Goal: Task Accomplishment & Management: Manage account settings

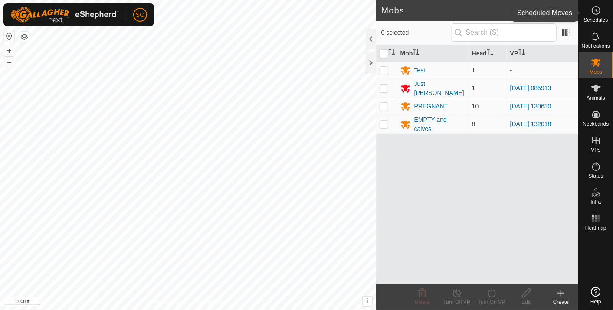
click at [596, 9] on icon at bounding box center [596, 10] width 10 height 10
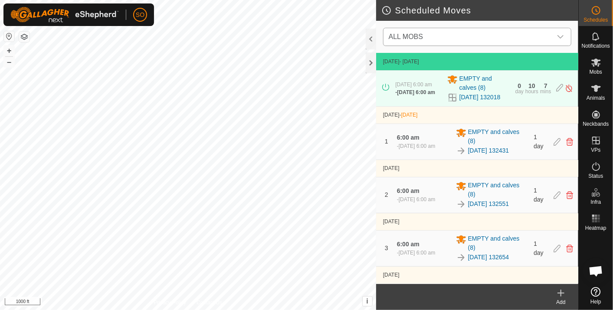
click at [562, 37] on icon "dropdown trigger" at bounding box center [560, 36] width 6 height 3
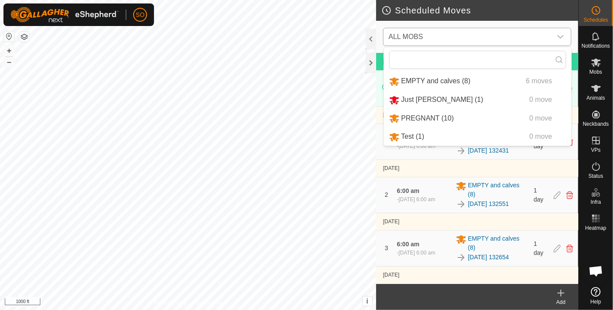
click at [428, 78] on li "EMPTY and calves (8) 6 moves" at bounding box center [477, 81] width 187 height 18
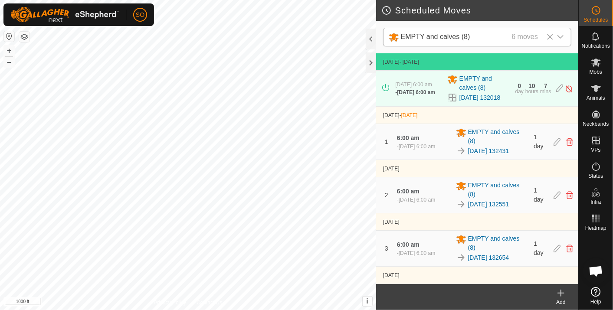
click at [561, 36] on icon "dropdown trigger" at bounding box center [560, 36] width 7 height 7
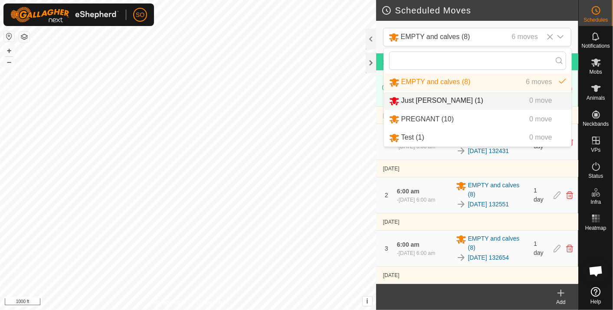
click at [429, 97] on li "Just Billy (1) 0 move" at bounding box center [477, 101] width 187 height 18
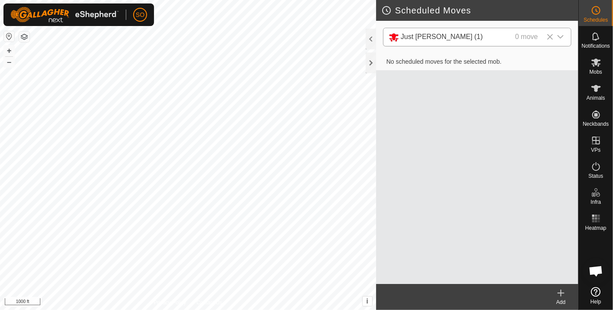
click at [562, 35] on icon "dropdown trigger" at bounding box center [560, 36] width 7 height 7
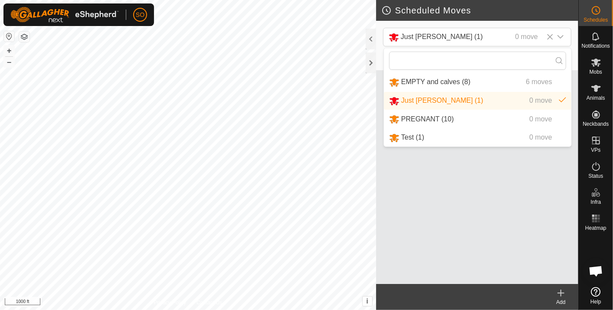
drag, startPoint x: 428, startPoint y: 116, endPoint x: 439, endPoint y: 112, distance: 11.5
click at [428, 115] on li "PREGNANT (10) 0 move" at bounding box center [477, 120] width 187 height 18
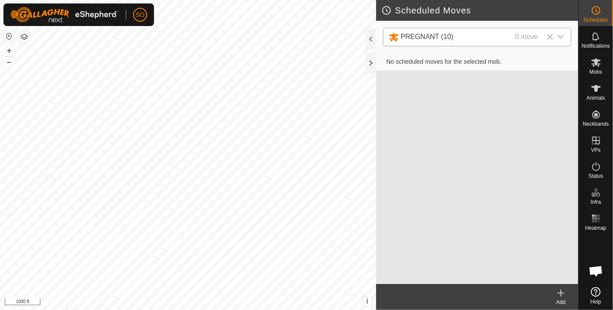
click at [562, 35] on icon "dropdown trigger" at bounding box center [560, 36] width 7 height 7
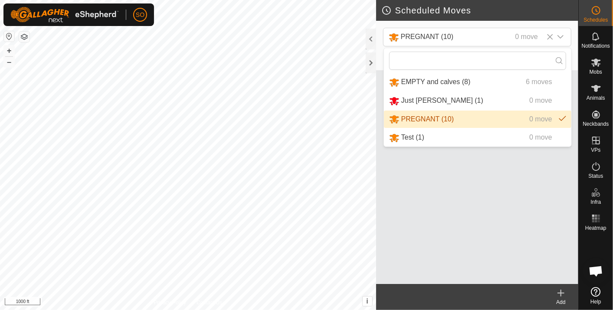
click at [434, 116] on li "PREGNANT (10) 0 move" at bounding box center [477, 120] width 187 height 18
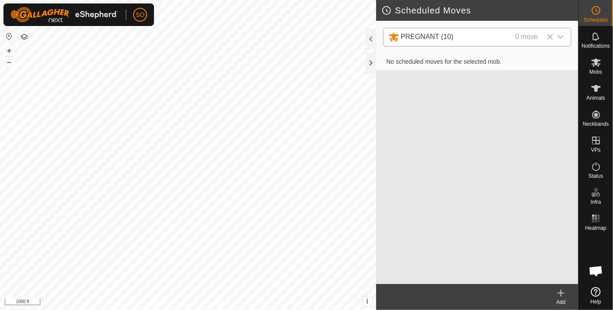
click at [563, 36] on icon "dropdown trigger" at bounding box center [560, 36] width 6 height 3
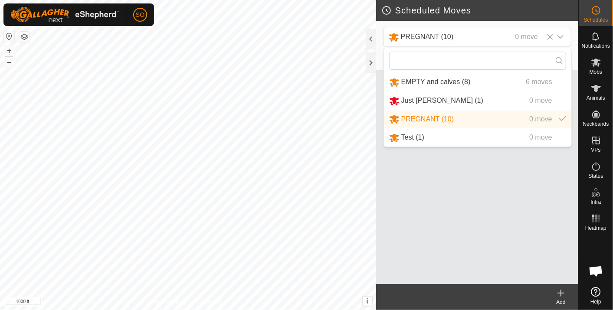
click at [429, 77] on li "EMPTY and calves (8) 6 moves" at bounding box center [477, 82] width 187 height 18
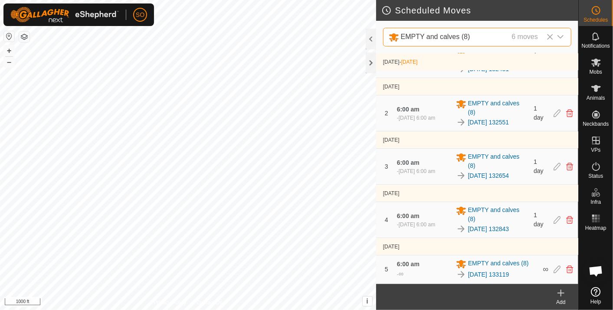
scroll to position [88, 0]
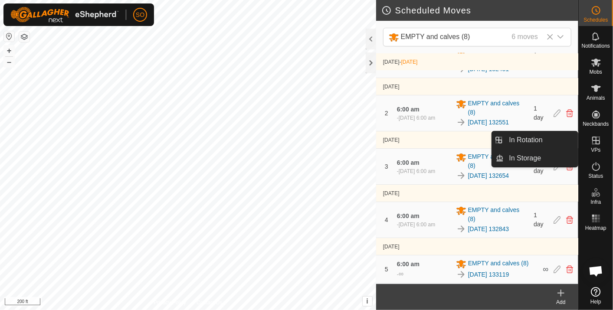
click at [521, 133] on link "In Rotation" at bounding box center [541, 139] width 74 height 17
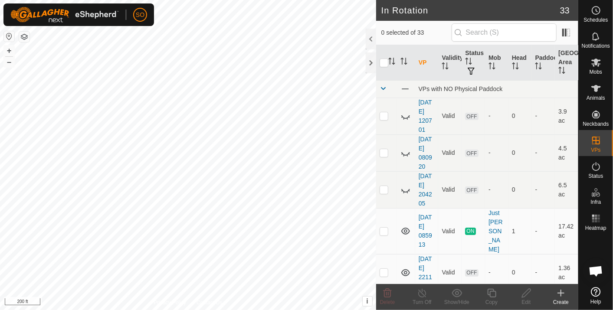
click at [562, 291] on icon at bounding box center [561, 293] width 10 height 10
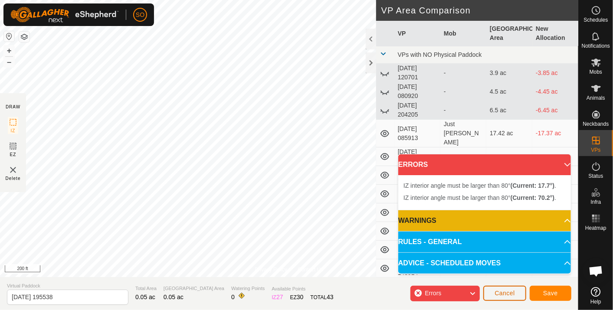
click at [506, 290] on span "Cancel" at bounding box center [504, 293] width 20 height 7
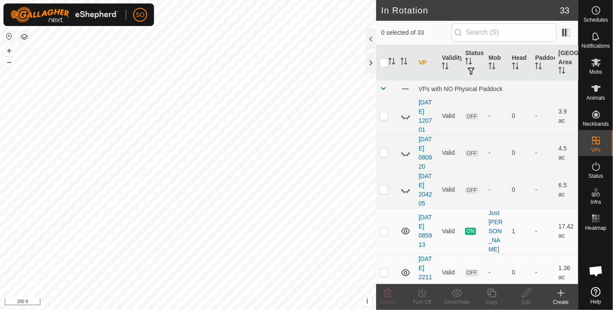
click at [560, 290] on icon at bounding box center [561, 293] width 10 height 10
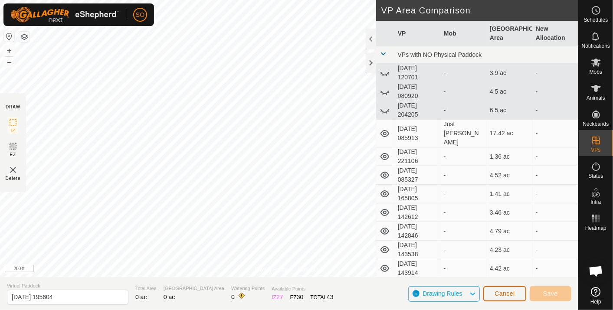
click at [505, 294] on span "Cancel" at bounding box center [504, 293] width 20 height 7
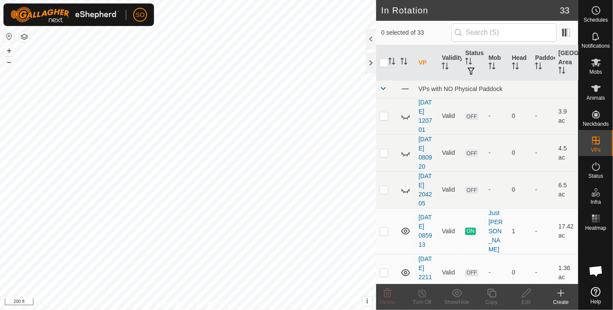
click at [562, 292] on icon at bounding box center [561, 293] width 10 height 10
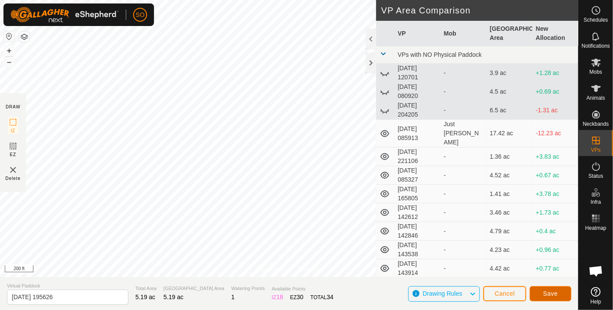
click at [550, 289] on button "Save" at bounding box center [551, 293] width 42 height 15
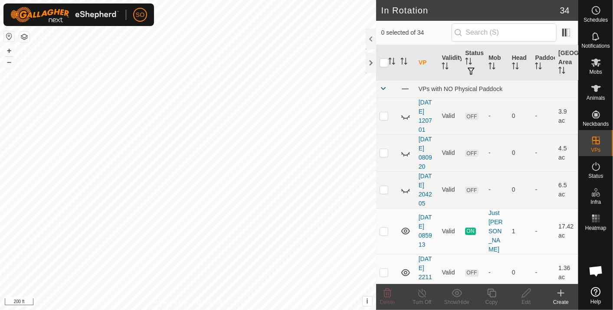
checkbox input "true"
click at [492, 291] on icon at bounding box center [491, 293] width 9 height 9
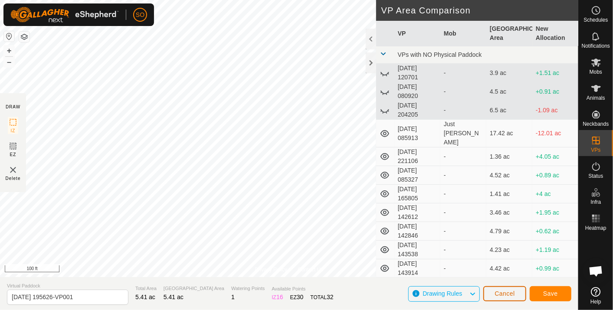
click at [509, 291] on span "Cancel" at bounding box center [504, 293] width 20 height 7
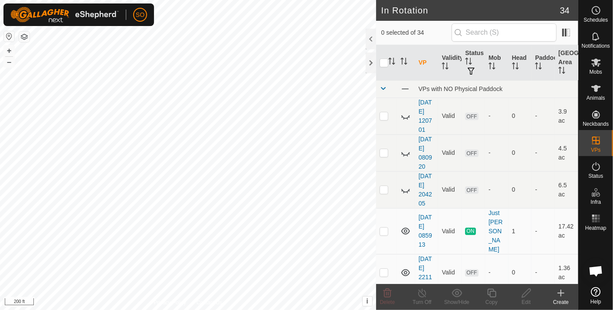
click at [560, 289] on icon at bounding box center [561, 293] width 10 height 10
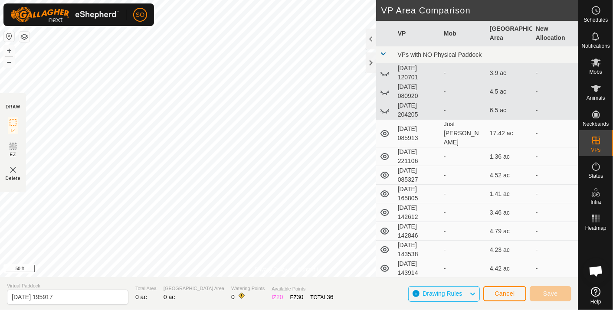
click at [420, 203] on div "Privacy Policy Contact Us Status: OFF Type: Inclusion Zone + – ⇧ i This applica…" at bounding box center [289, 155] width 578 height 310
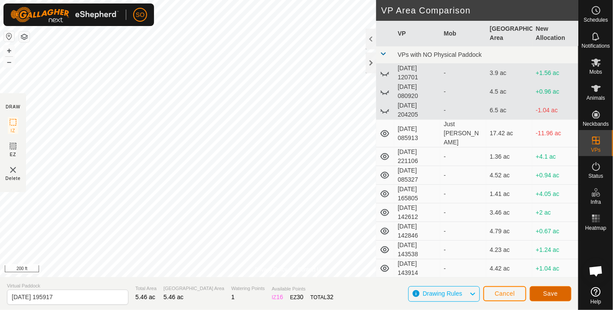
click at [549, 290] on button "Save" at bounding box center [551, 293] width 42 height 15
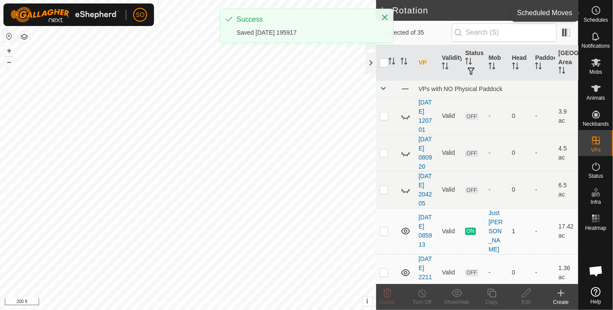
click at [597, 8] on icon at bounding box center [596, 10] width 10 height 10
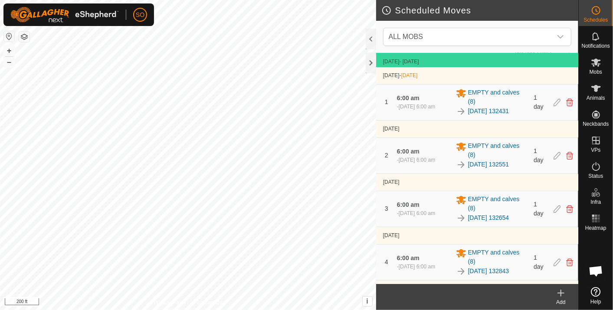
scroll to position [88, 0]
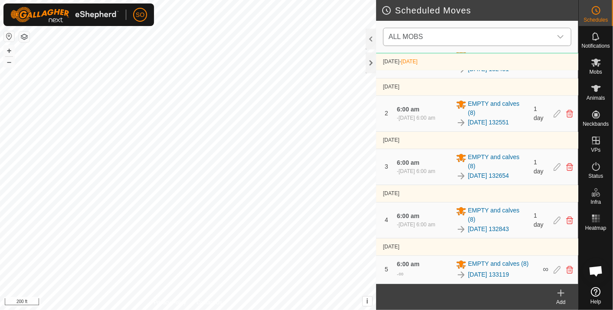
click at [560, 32] on div "dropdown trigger" at bounding box center [560, 36] width 17 height 17
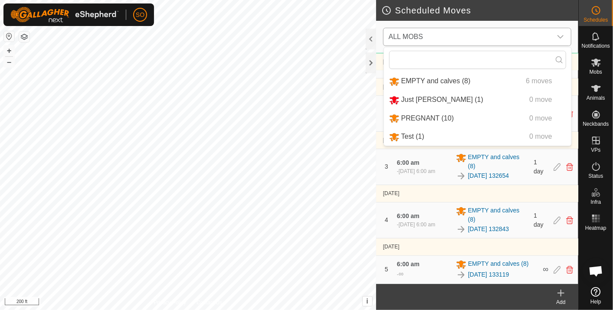
click at [446, 77] on li "EMPTY and calves (8) 6 moves" at bounding box center [477, 81] width 187 height 18
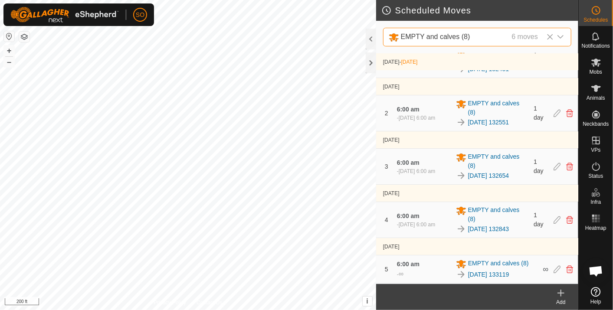
click at [560, 292] on icon at bounding box center [561, 293] width 10 height 10
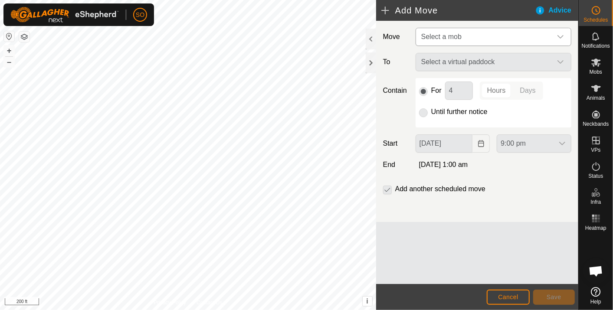
click at [559, 33] on icon "dropdown trigger" at bounding box center [560, 36] width 7 height 7
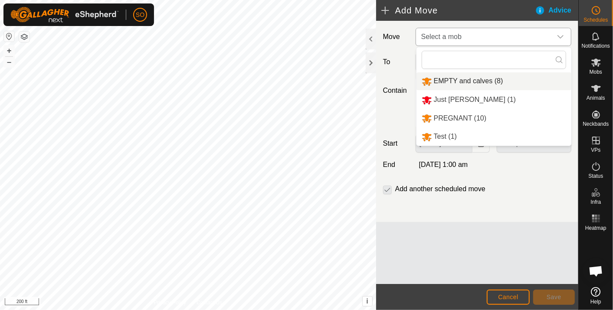
click at [473, 77] on li "EMPTY and calves (8)" at bounding box center [493, 81] width 155 height 18
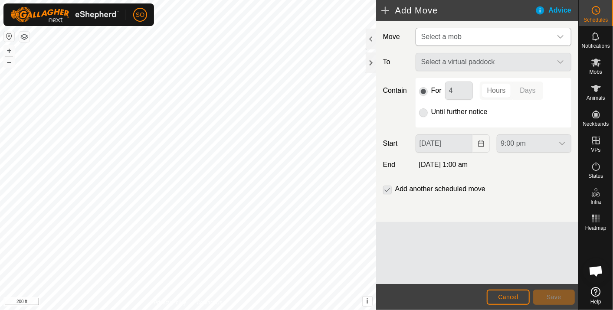
type input "03 Sep, 2025"
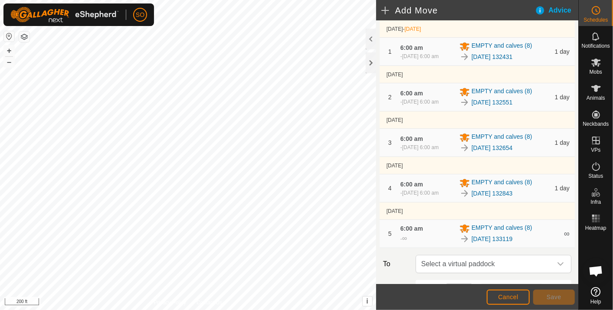
scroll to position [235, 0]
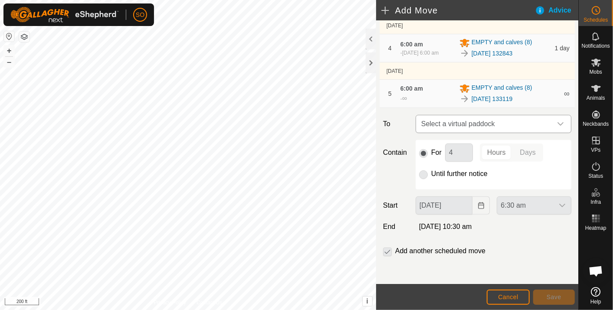
click at [557, 122] on icon "dropdown trigger" at bounding box center [560, 124] width 7 height 7
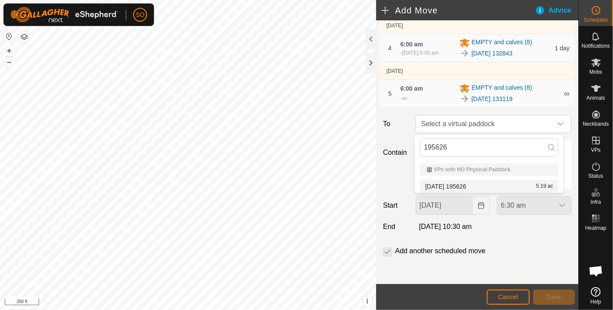
type input "195626"
click at [402, 177] on div "Contain For 4 Hours Days Until further notice" at bounding box center [477, 164] width 195 height 49
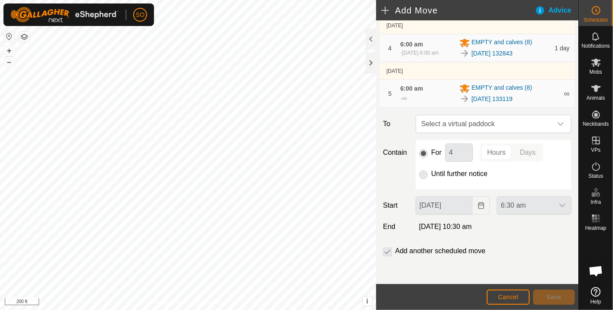
click at [420, 173] on p-radiobutton at bounding box center [423, 174] width 9 height 10
click at [557, 121] on icon "dropdown trigger" at bounding box center [560, 124] width 7 height 7
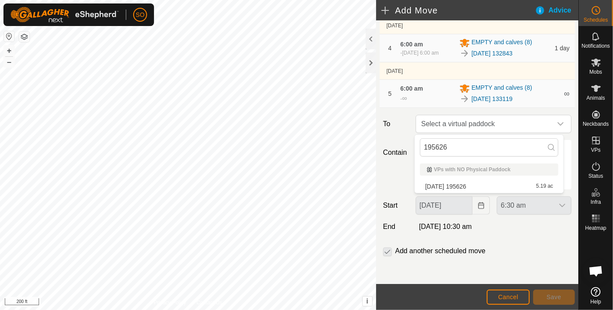
click at [469, 186] on li "2025-08-29 195626 5.19 ac" at bounding box center [489, 186] width 138 height 13
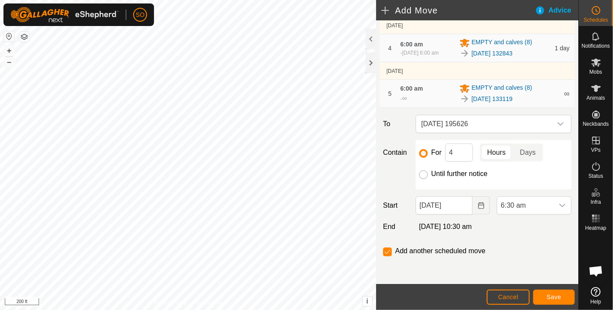
click at [420, 175] on input "Until further notice" at bounding box center [423, 174] width 9 height 9
radio input "true"
checkbox input "false"
click at [478, 203] on icon "Choose Date" at bounding box center [481, 205] width 7 height 7
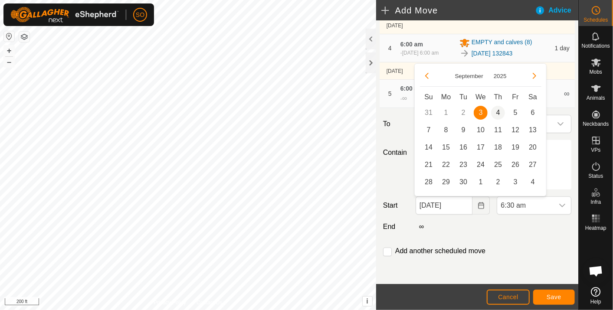
click at [498, 109] on span "4" at bounding box center [498, 113] width 14 height 14
type input "04 Sep, 2025"
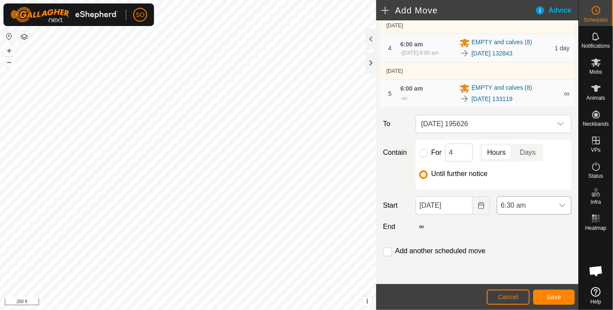
click at [559, 203] on icon "dropdown trigger" at bounding box center [562, 205] width 7 height 7
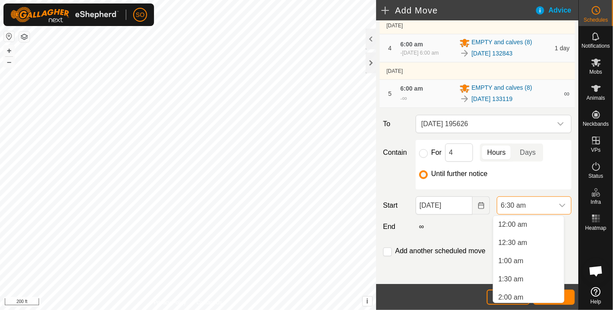
scroll to position [167, 0]
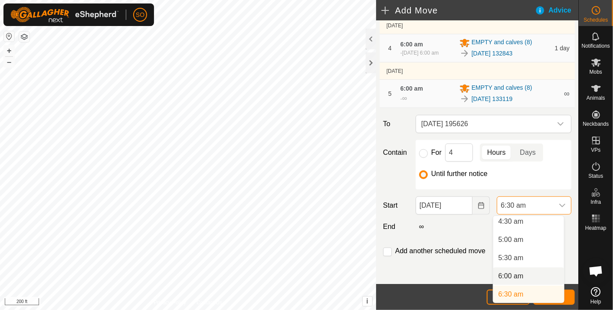
click at [519, 273] on li "6:00 am" at bounding box center [528, 276] width 71 height 17
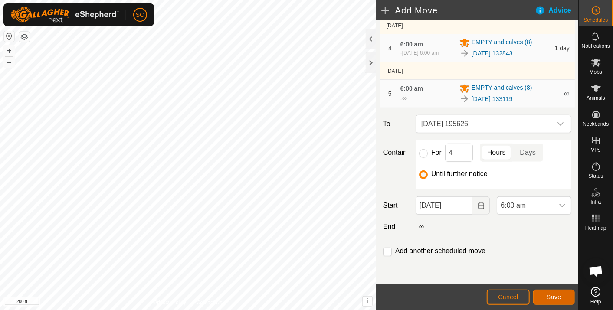
click at [559, 294] on span "Save" at bounding box center [553, 297] width 15 height 7
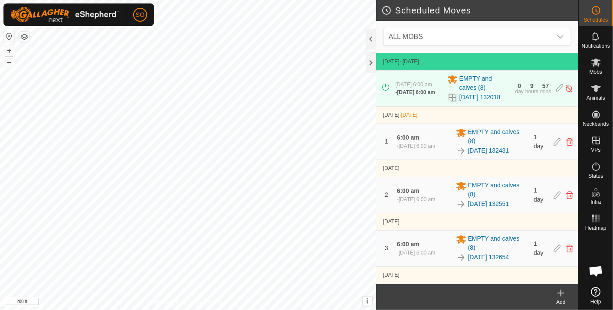
click at [562, 291] on icon at bounding box center [561, 293] width 10 height 10
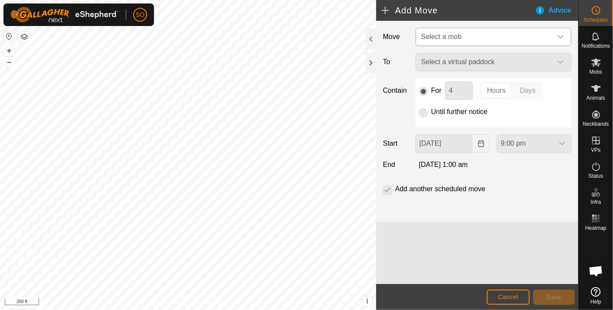
click at [563, 33] on icon "dropdown trigger" at bounding box center [560, 36] width 7 height 7
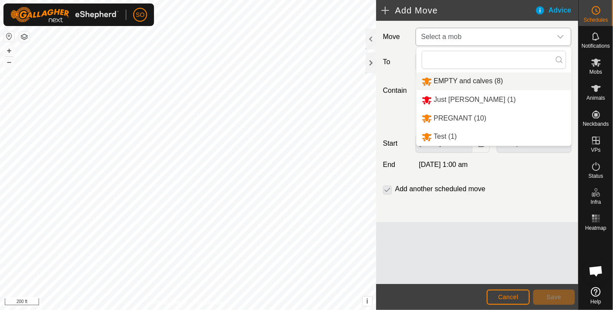
click at [484, 79] on li "EMPTY and calves (8)" at bounding box center [493, 81] width 155 height 18
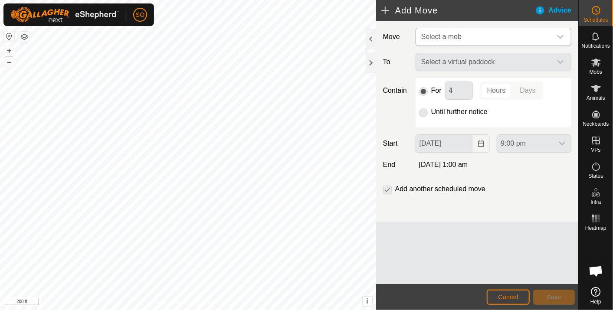
type input "04 Sep, 2025"
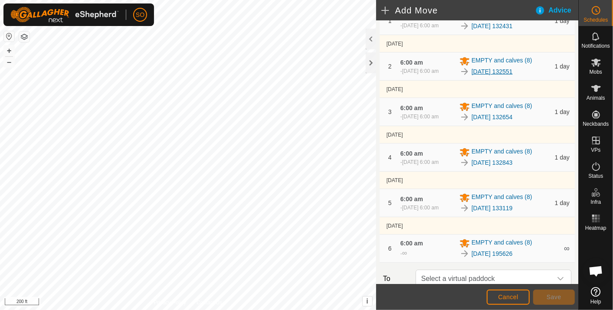
scroll to position [281, 0]
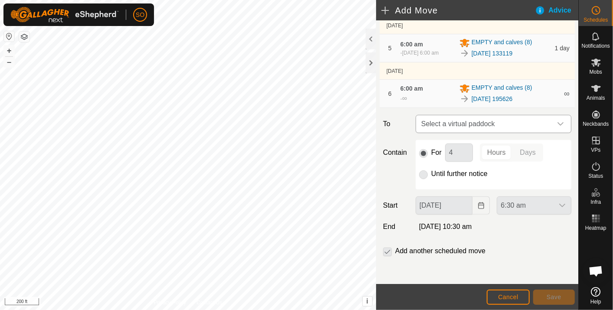
click at [557, 123] on icon "dropdown trigger" at bounding box center [560, 124] width 7 height 7
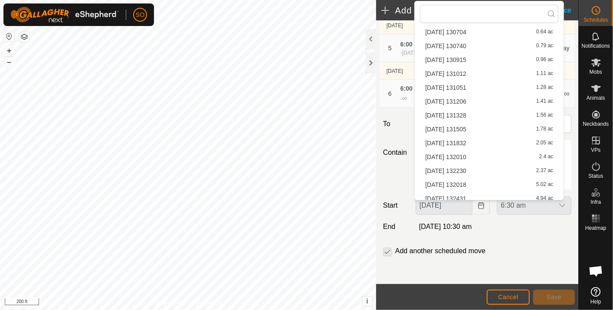
scroll to position [317, 0]
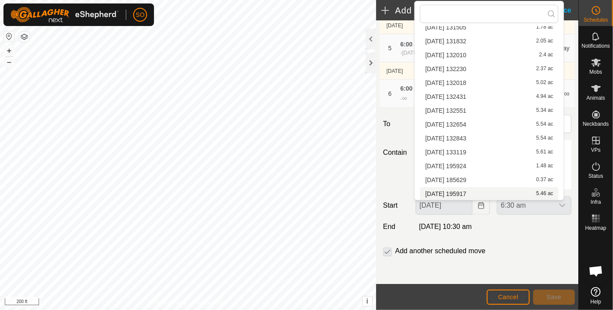
click at [462, 190] on li "2025-08-29 195917 5.46 ac" at bounding box center [489, 193] width 138 height 13
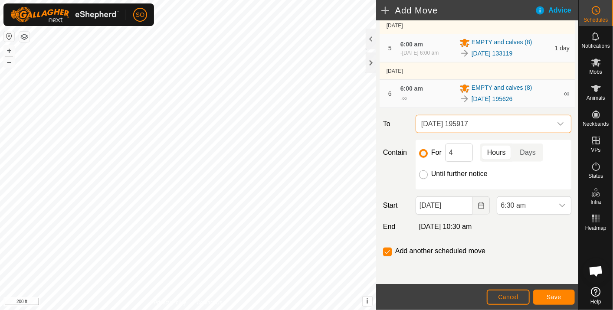
click at [420, 173] on input "Until further notice" at bounding box center [423, 174] width 9 height 9
radio input "true"
checkbox input "false"
click at [478, 203] on icon "Choose Date" at bounding box center [481, 205] width 6 height 7
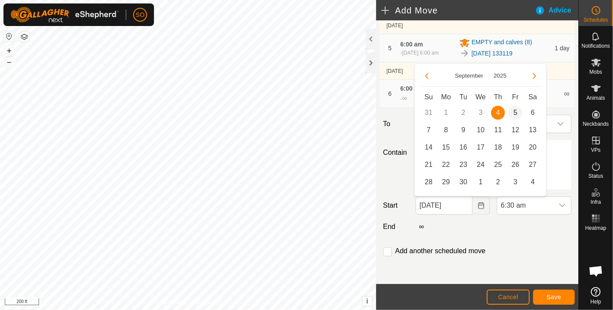
click at [515, 108] on span "5" at bounding box center [515, 113] width 14 height 14
type input "05 Sep, 2025"
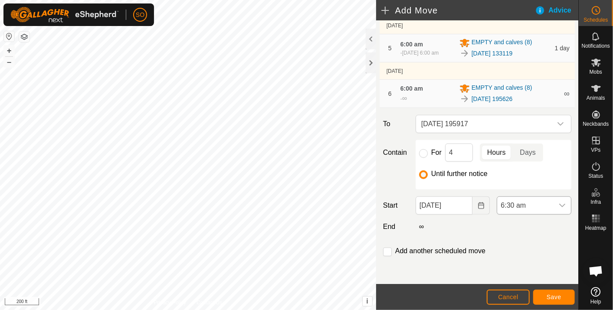
click at [559, 203] on icon "dropdown trigger" at bounding box center [562, 205] width 7 height 7
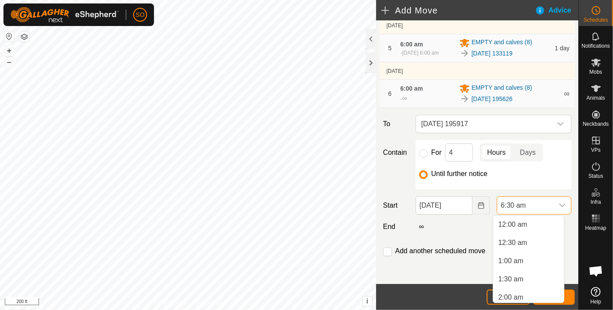
scroll to position [167, 0]
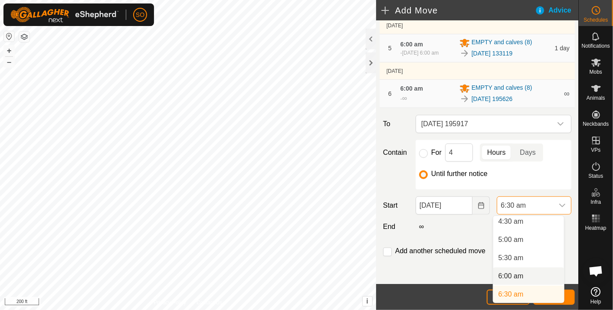
click at [513, 272] on li "6:00 am" at bounding box center [528, 276] width 71 height 17
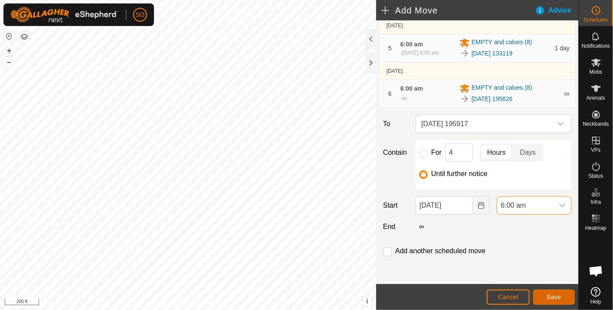
click at [556, 295] on span "Save" at bounding box center [553, 297] width 15 height 7
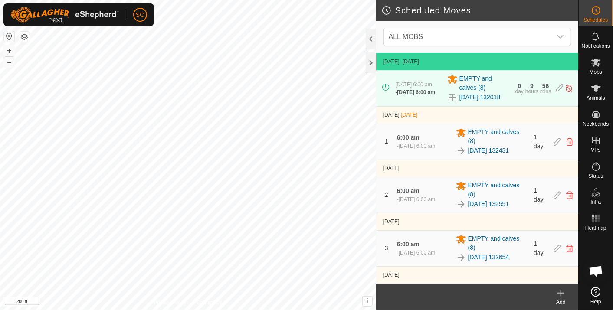
scroll to position [194, 0]
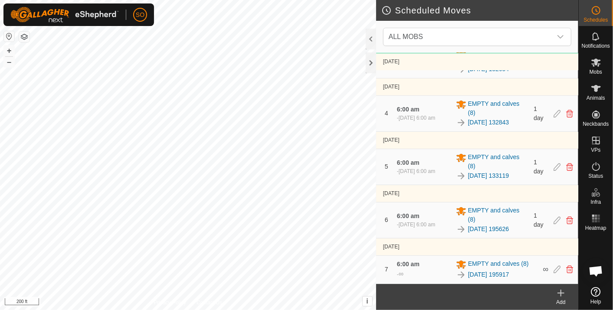
click at [48, 10] on div "SO Schedules Notifications Mobs Animals Neckbands VPs Status Infra Heatmap Help…" at bounding box center [306, 155] width 613 height 310
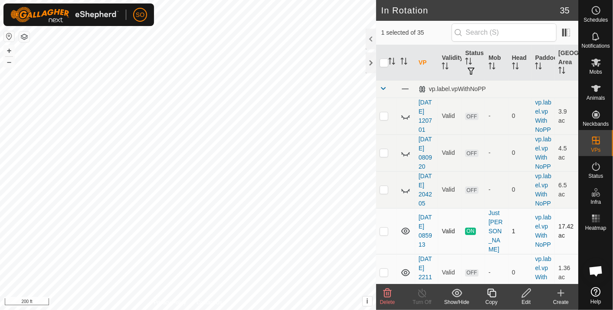
checkbox input "false"
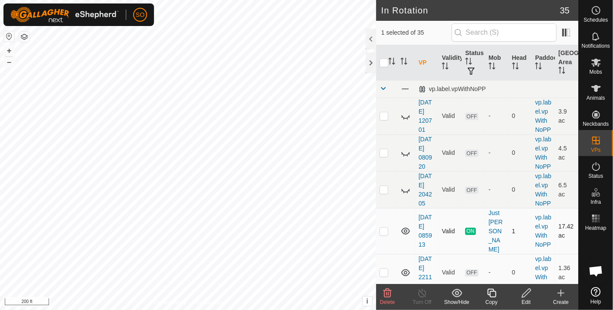
checkbox input "false"
checkbox input "true"
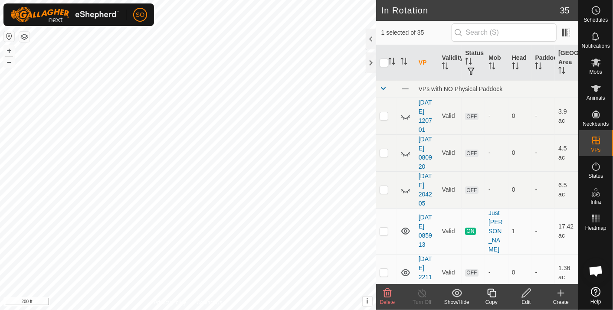
checkbox input "false"
checkbox input "true"
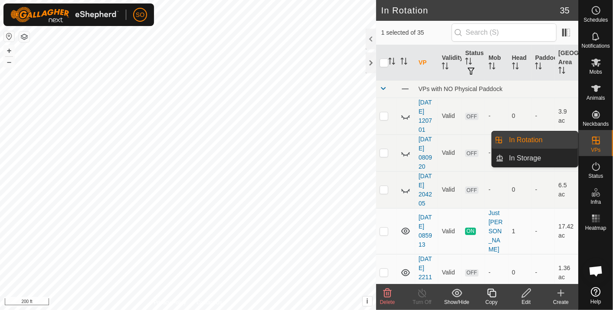
click at [516, 136] on link "In Rotation" at bounding box center [541, 139] width 74 height 17
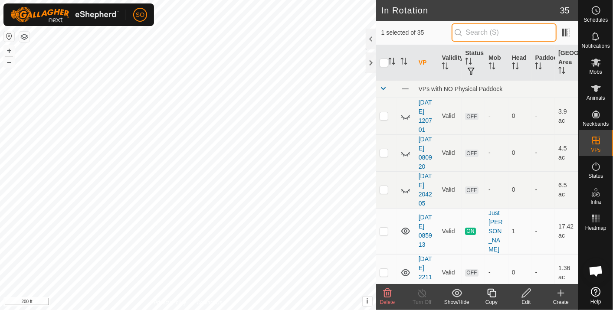
click at [486, 33] on input "text" at bounding box center [504, 32] width 105 height 18
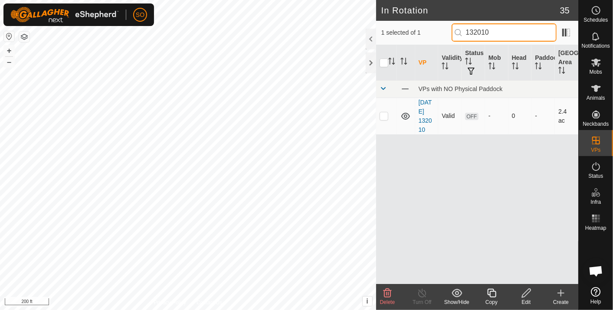
type input "132010"
click at [404, 115] on icon at bounding box center [405, 116] width 9 height 7
click at [404, 115] on icon at bounding box center [405, 116] width 10 height 10
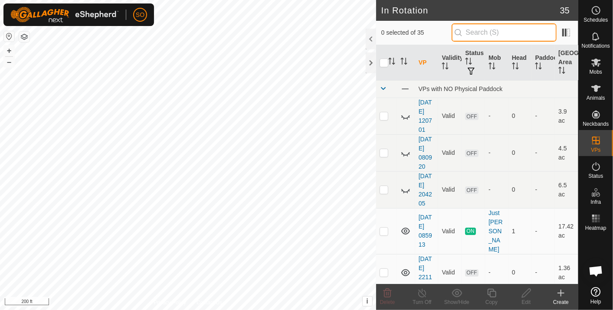
click at [476, 39] on input "text" at bounding box center [504, 32] width 105 height 18
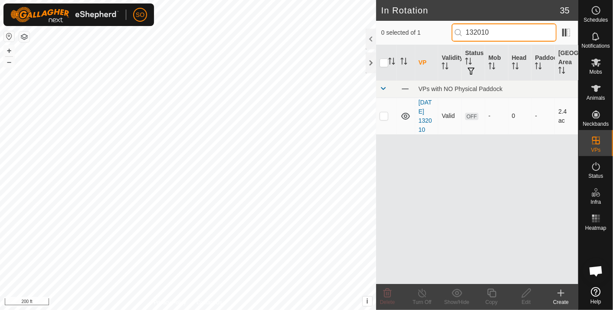
type input "132010"
click at [404, 112] on icon at bounding box center [405, 116] width 10 height 10
click at [404, 115] on icon at bounding box center [405, 116] width 10 height 10
click at [404, 114] on icon at bounding box center [405, 116] width 10 height 10
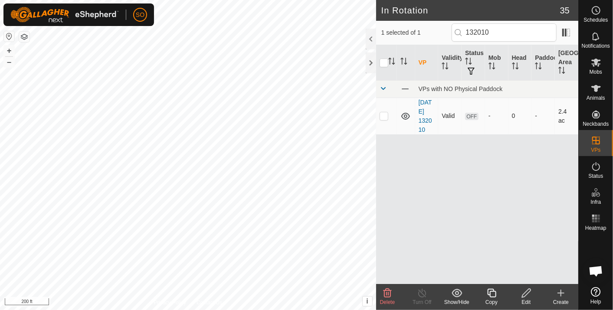
click at [402, 111] on icon at bounding box center [405, 116] width 10 height 10
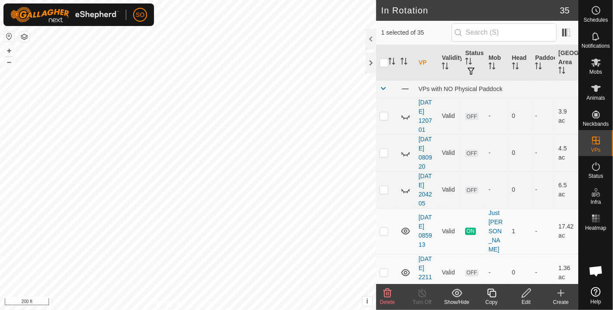
checkbox input "false"
checkbox input "true"
checkbox input "false"
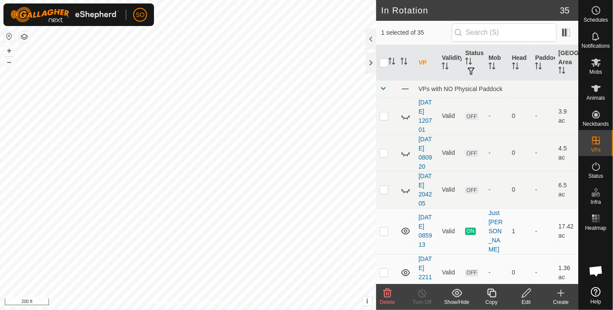
checkbox input "false"
checkbox input "true"
checkbox input "false"
checkbox input "true"
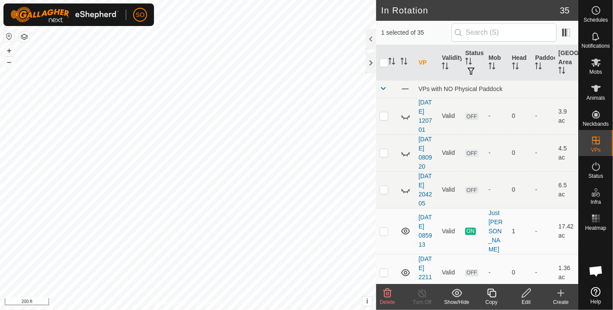
checkbox input "false"
checkbox input "true"
checkbox input "false"
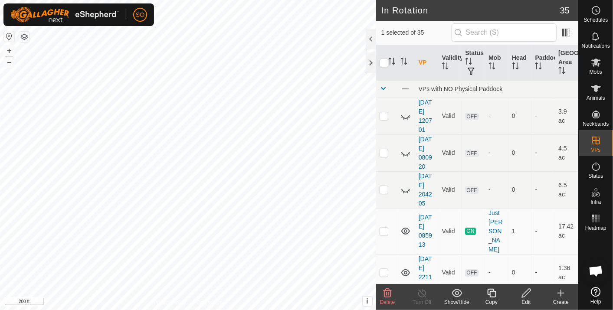
click at [561, 289] on icon at bounding box center [561, 293] width 10 height 10
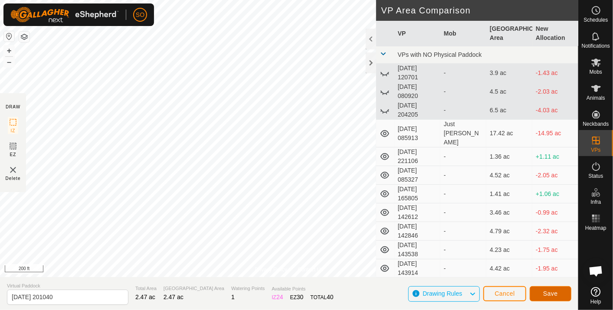
click at [551, 291] on span "Save" at bounding box center [550, 293] width 15 height 7
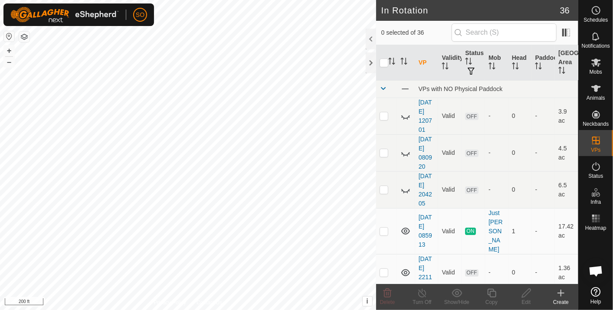
checkbox input "true"
checkbox input "false"
checkbox input "true"
click at [504, 33] on input "text" at bounding box center [504, 32] width 105 height 18
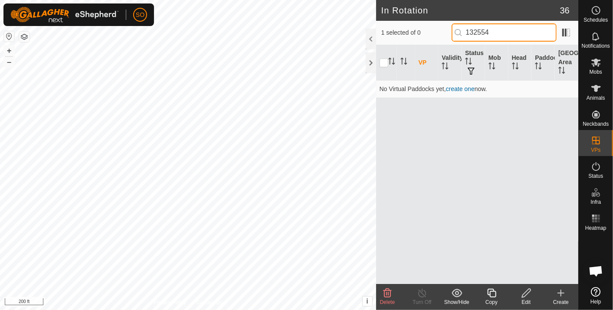
type input "132554"
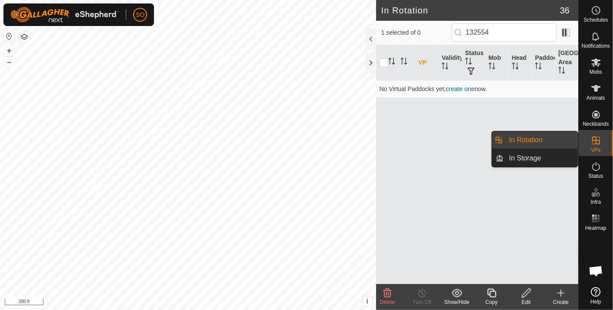
click at [595, 140] on icon at bounding box center [596, 141] width 8 height 8
click at [531, 133] on link "In Rotation" at bounding box center [541, 139] width 74 height 17
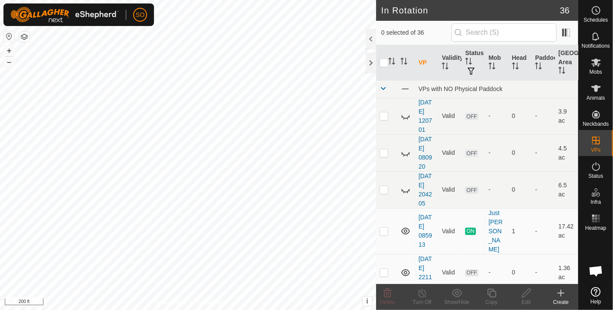
click at [561, 291] on icon at bounding box center [561, 293] width 0 height 6
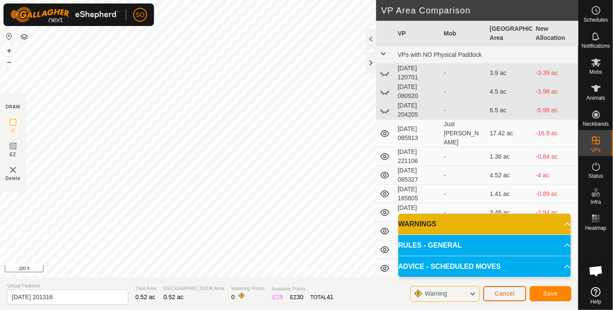
click at [506, 288] on button "Cancel" at bounding box center [504, 293] width 43 height 15
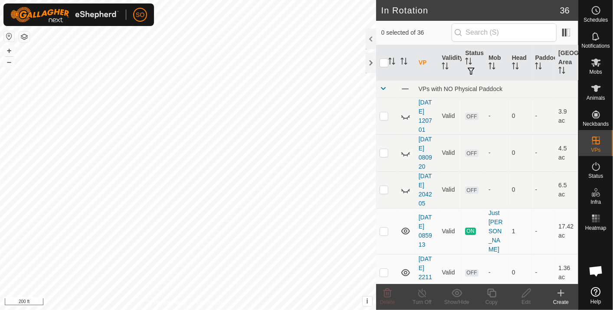
click at [563, 292] on icon at bounding box center [561, 293] width 10 height 10
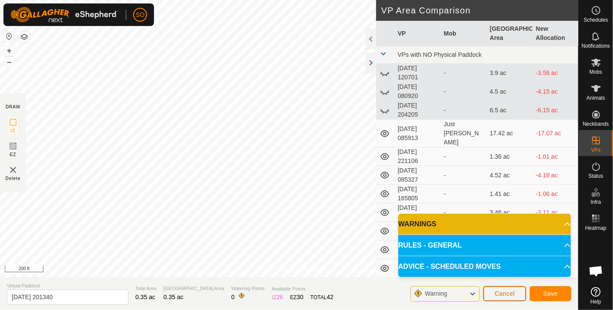
click at [512, 292] on span "Cancel" at bounding box center [504, 293] width 20 height 7
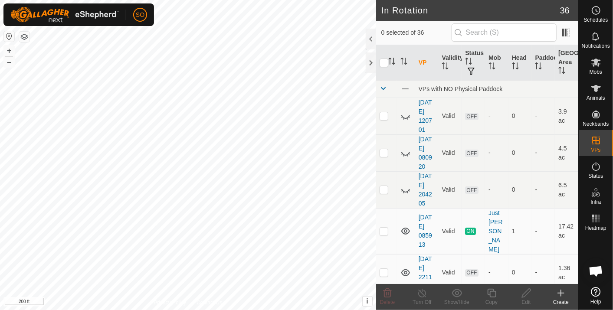
click at [562, 292] on icon at bounding box center [561, 293] width 10 height 10
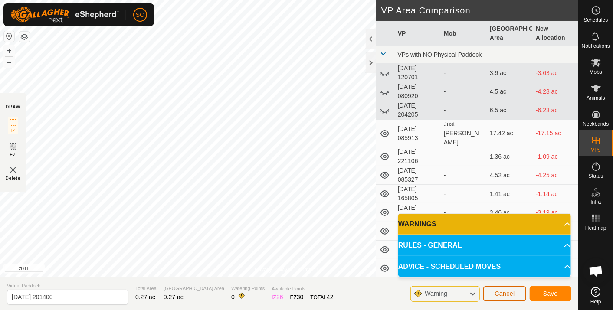
click at [499, 291] on span "Cancel" at bounding box center [504, 293] width 20 height 7
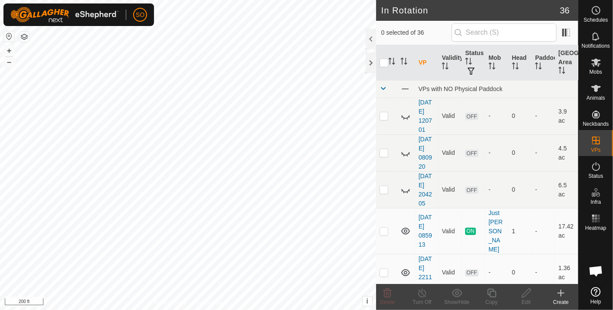
click at [560, 289] on icon at bounding box center [561, 293] width 10 height 10
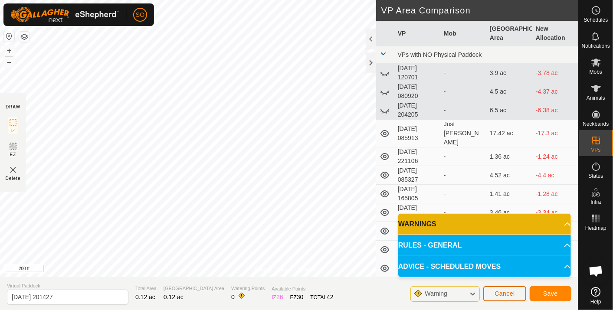
click at [505, 293] on span "Cancel" at bounding box center [504, 293] width 20 height 7
